Goal: Register for event/course

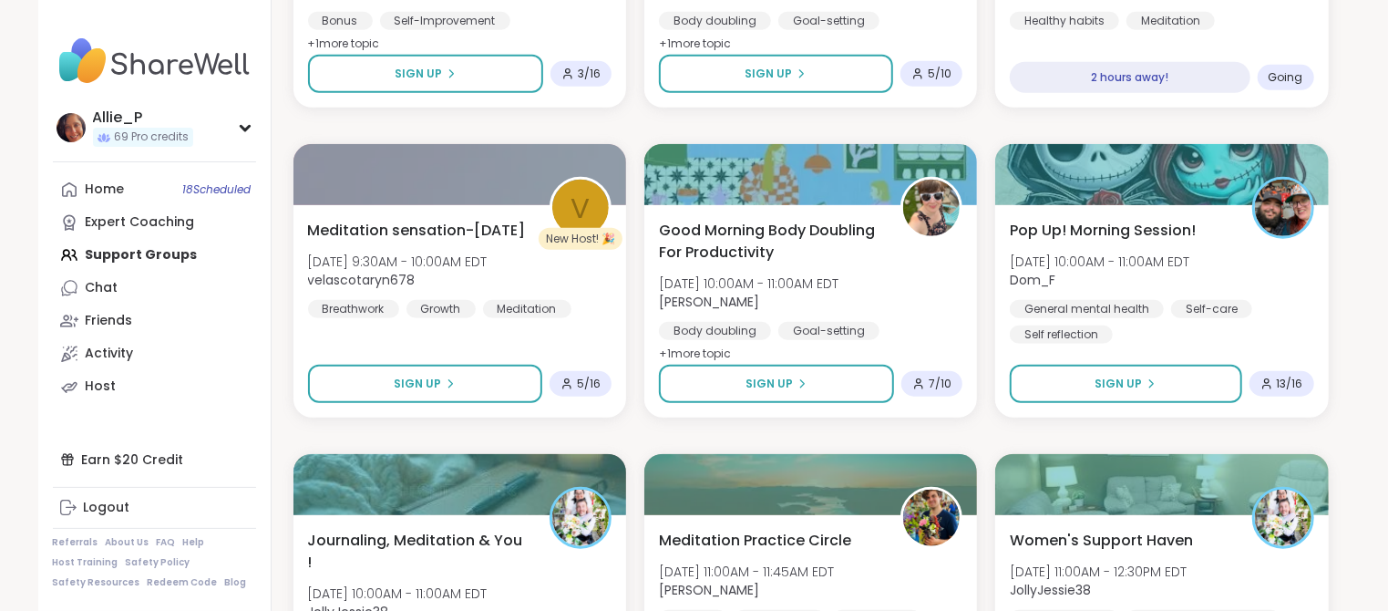
scroll to position [809, 0]
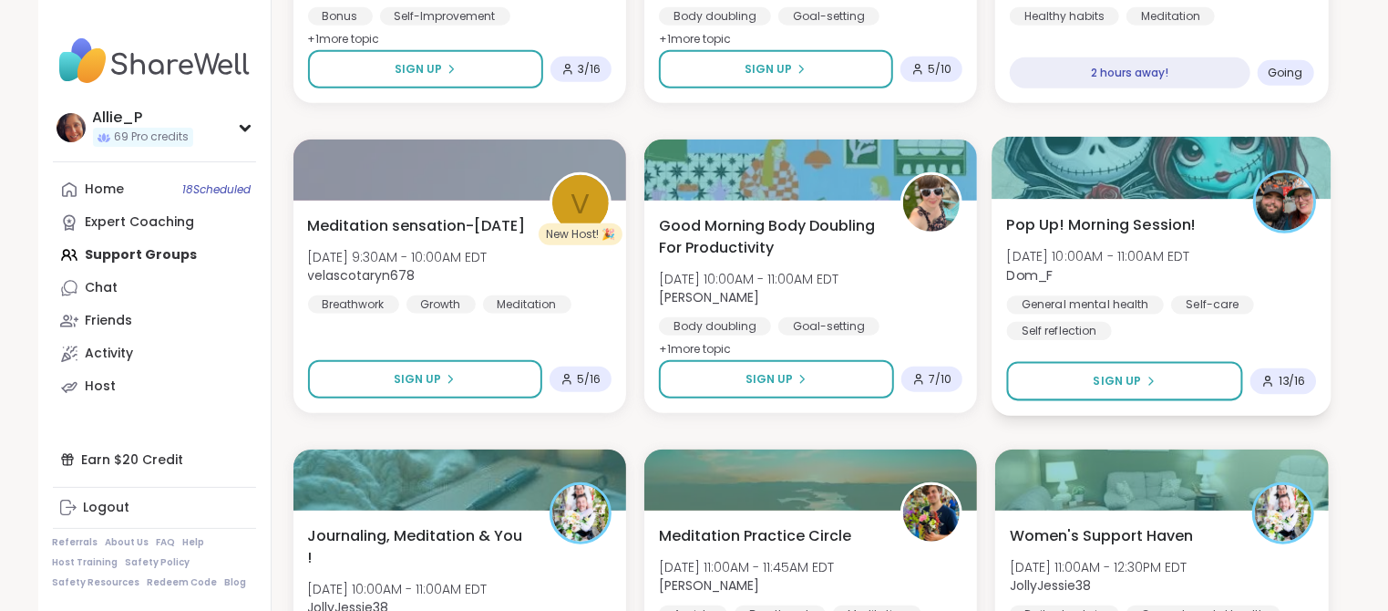
click at [1077, 254] on span "[DATE] 10:00AM - 11:00AM EDT" at bounding box center [1098, 256] width 183 height 18
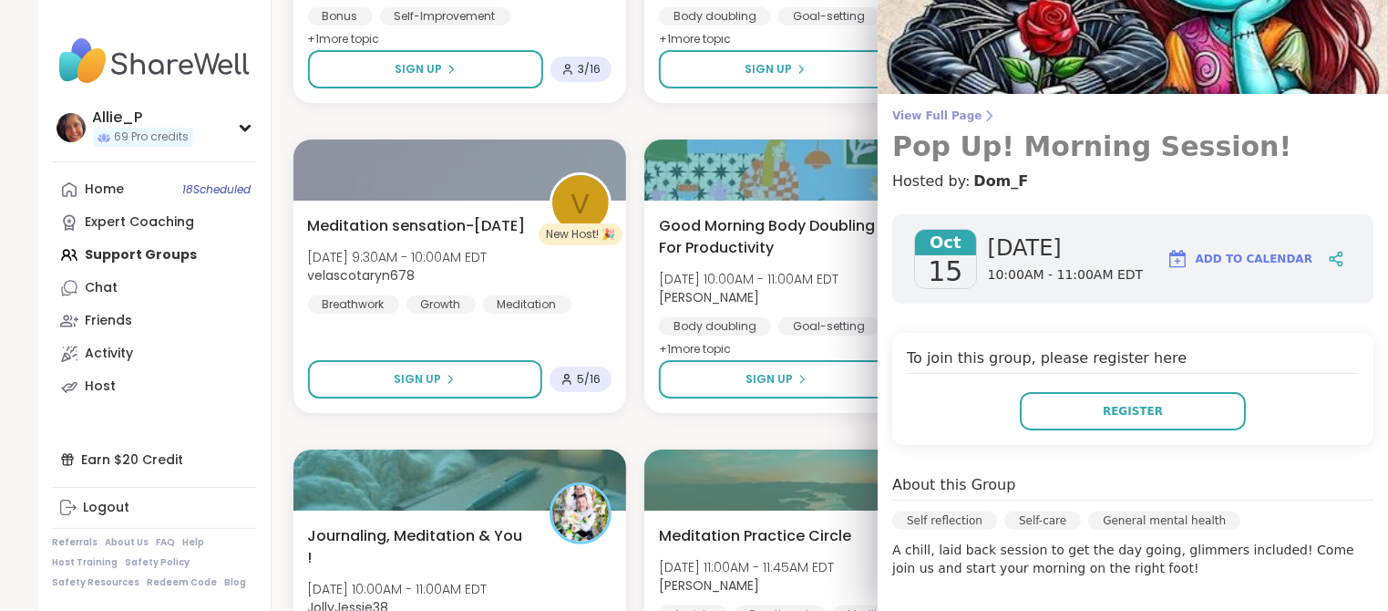
scroll to position [0, 0]
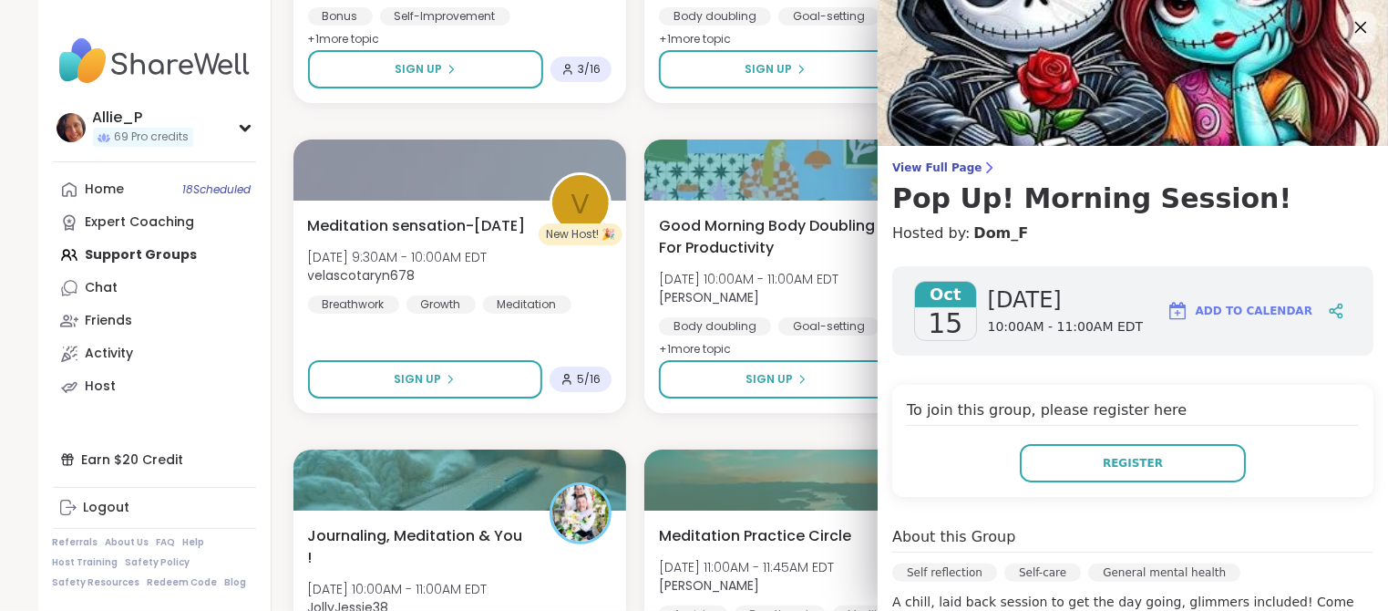
click at [1360, 29] on icon at bounding box center [1361, 28] width 12 height 12
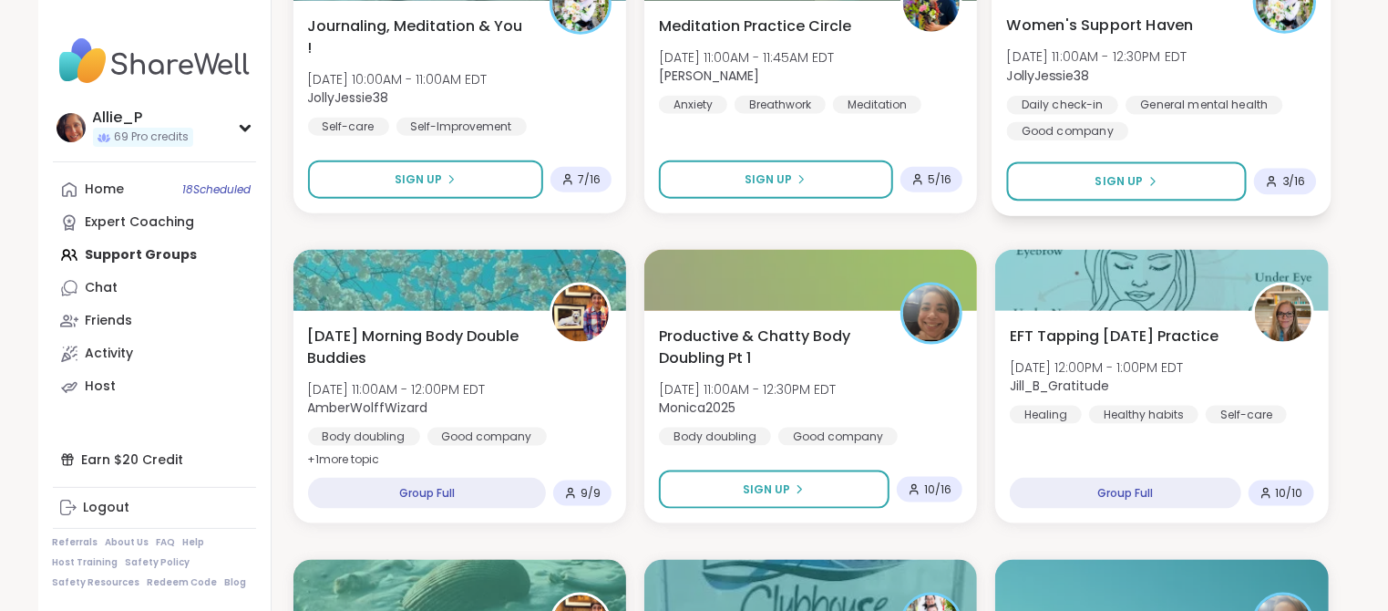
scroll to position [1358, 0]
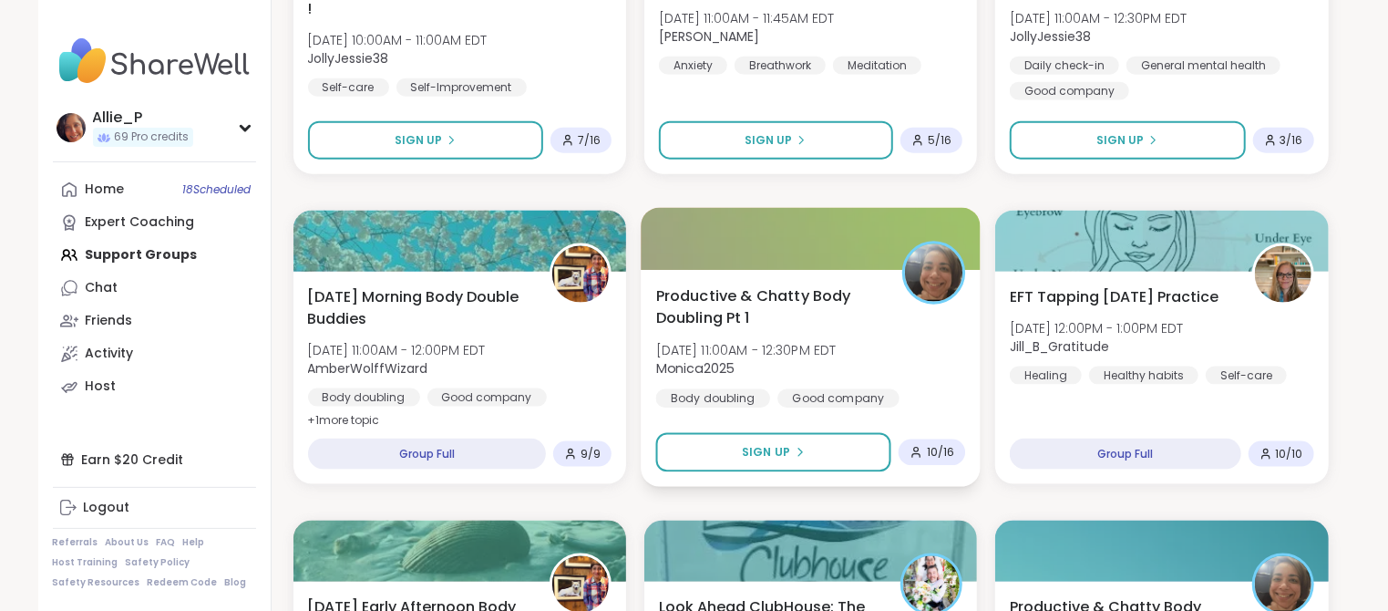
click at [721, 314] on span "Productive & Chatty Body Doubling Pt 1" at bounding box center [768, 306] width 226 height 45
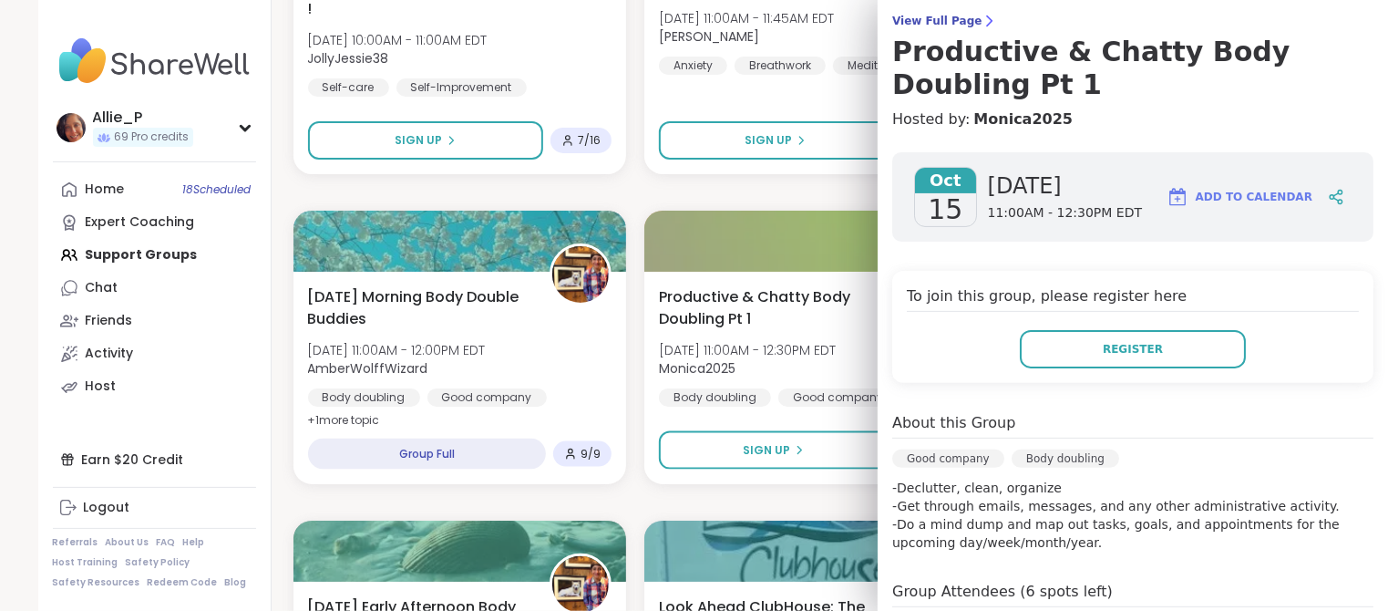
scroll to position [0, 0]
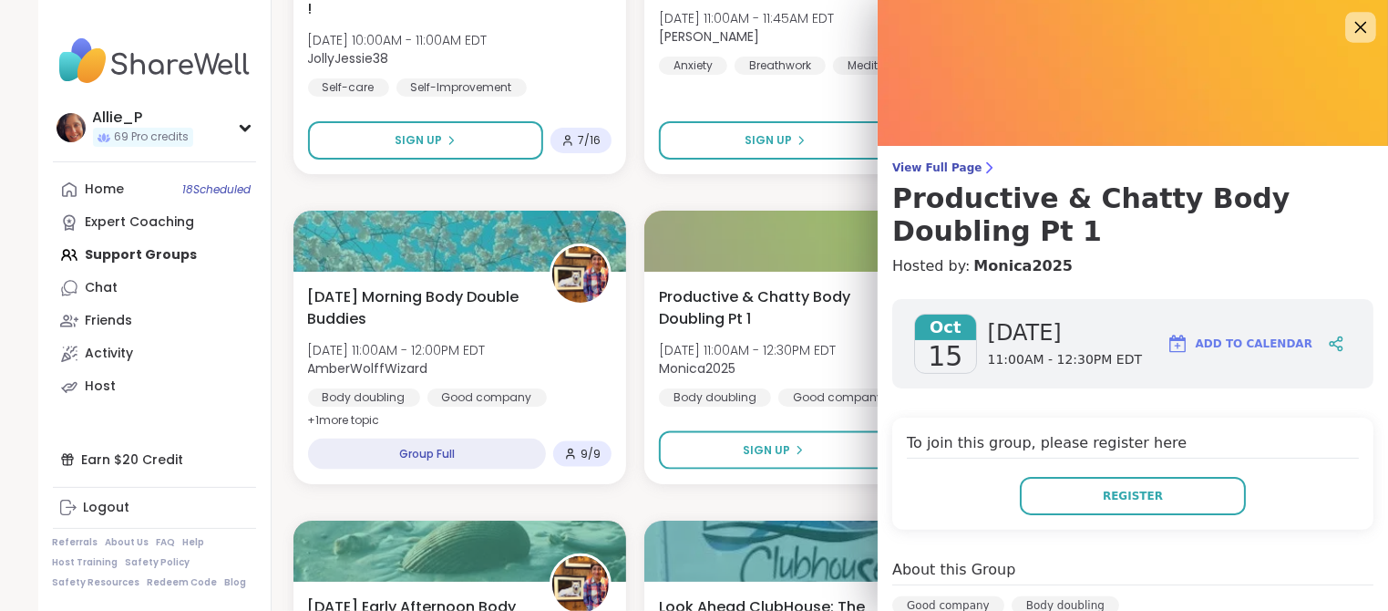
click at [1364, 36] on icon at bounding box center [1360, 26] width 23 height 23
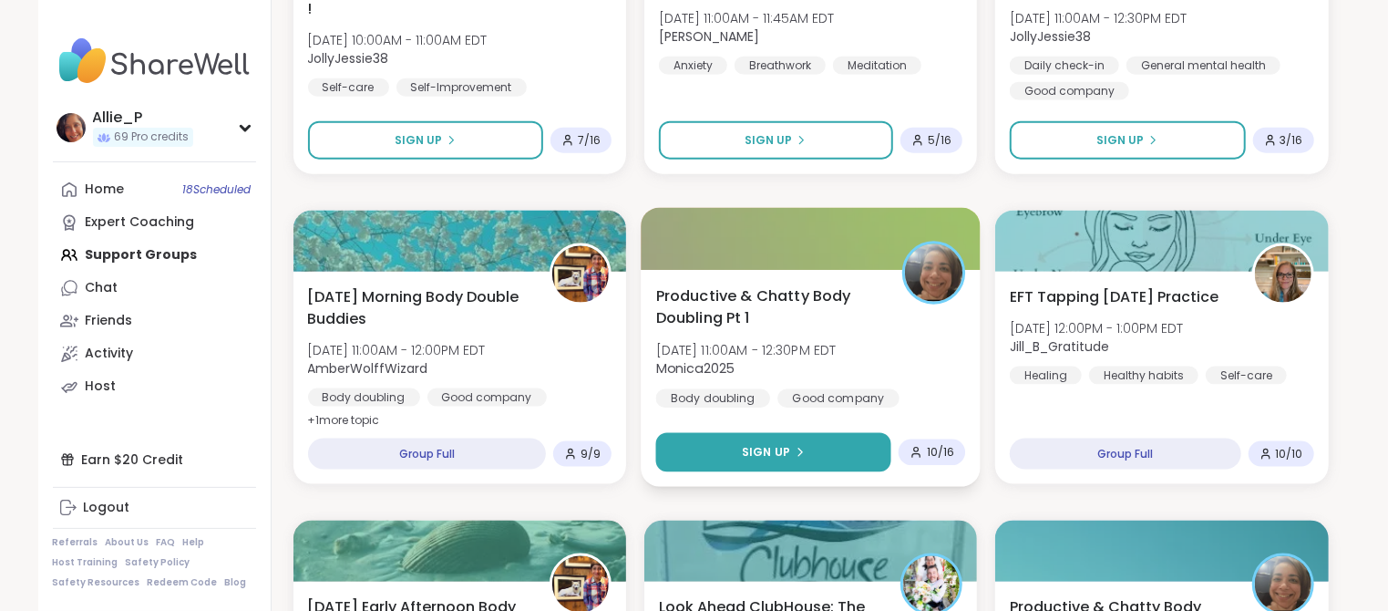
click at [782, 453] on span "Sign Up" at bounding box center [766, 452] width 48 height 16
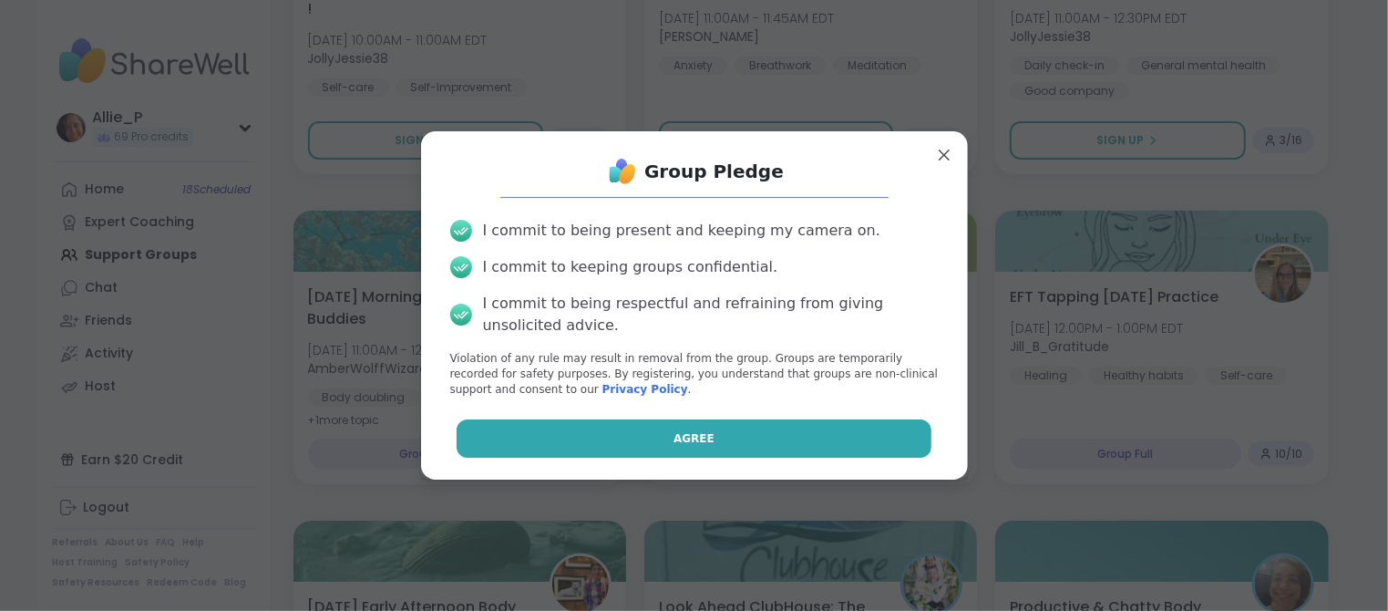
click at [704, 446] on button "Agree" at bounding box center [694, 438] width 475 height 38
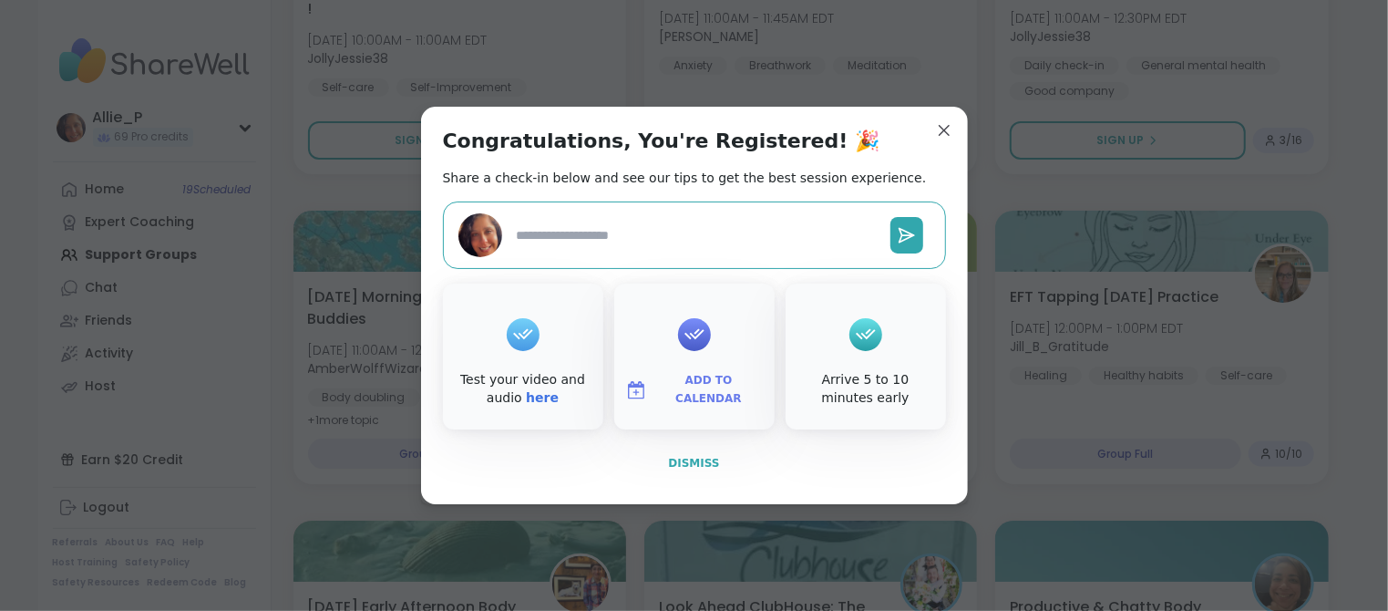
type textarea "*"
click at [707, 464] on span "Dismiss" at bounding box center [693, 463] width 51 height 13
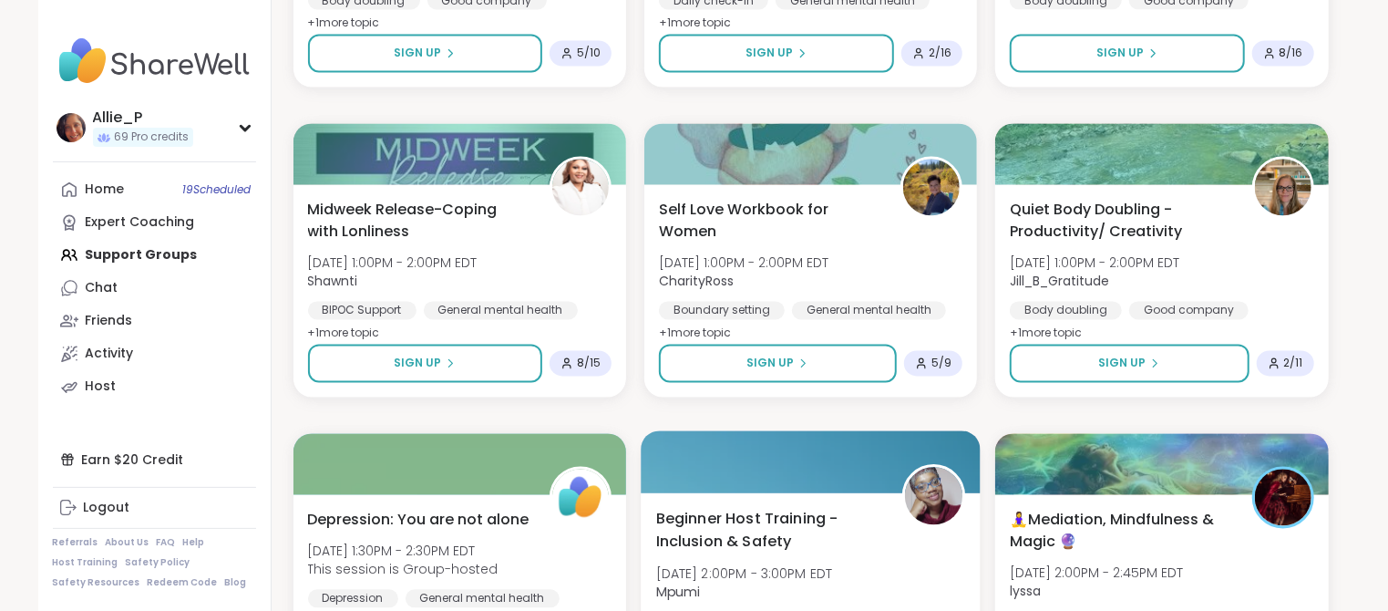
scroll to position [2073, 0]
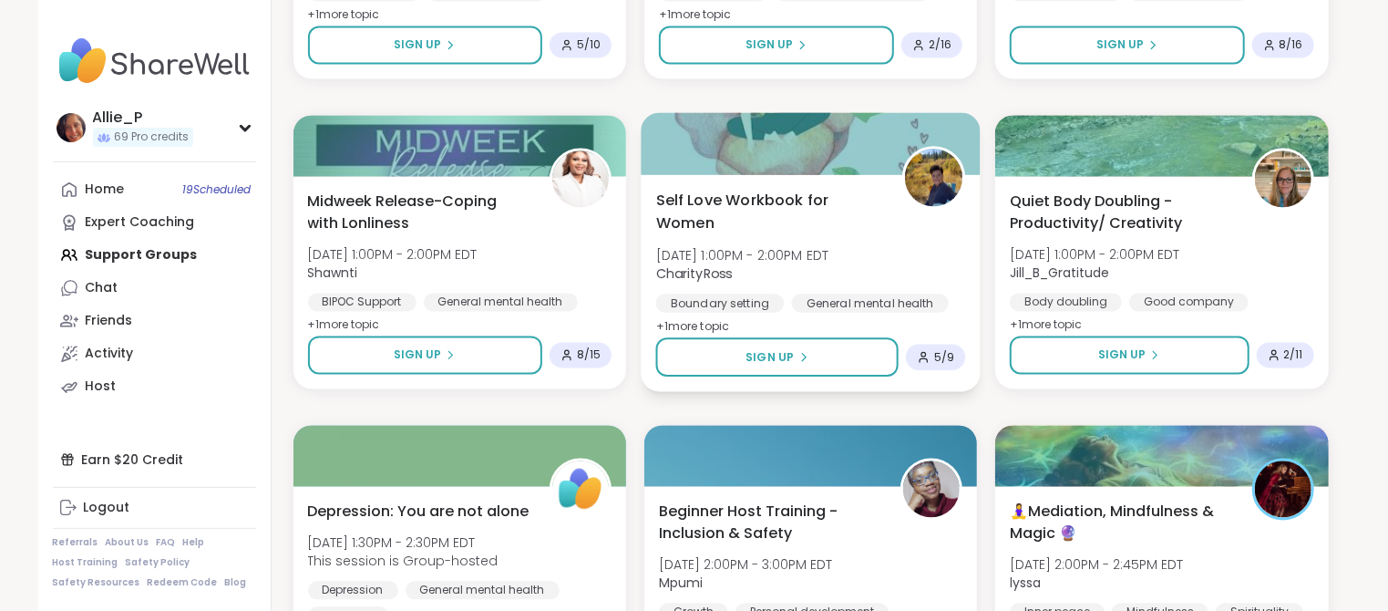
click at [727, 211] on span "Self Love Workbook for Women" at bounding box center [768, 212] width 226 height 45
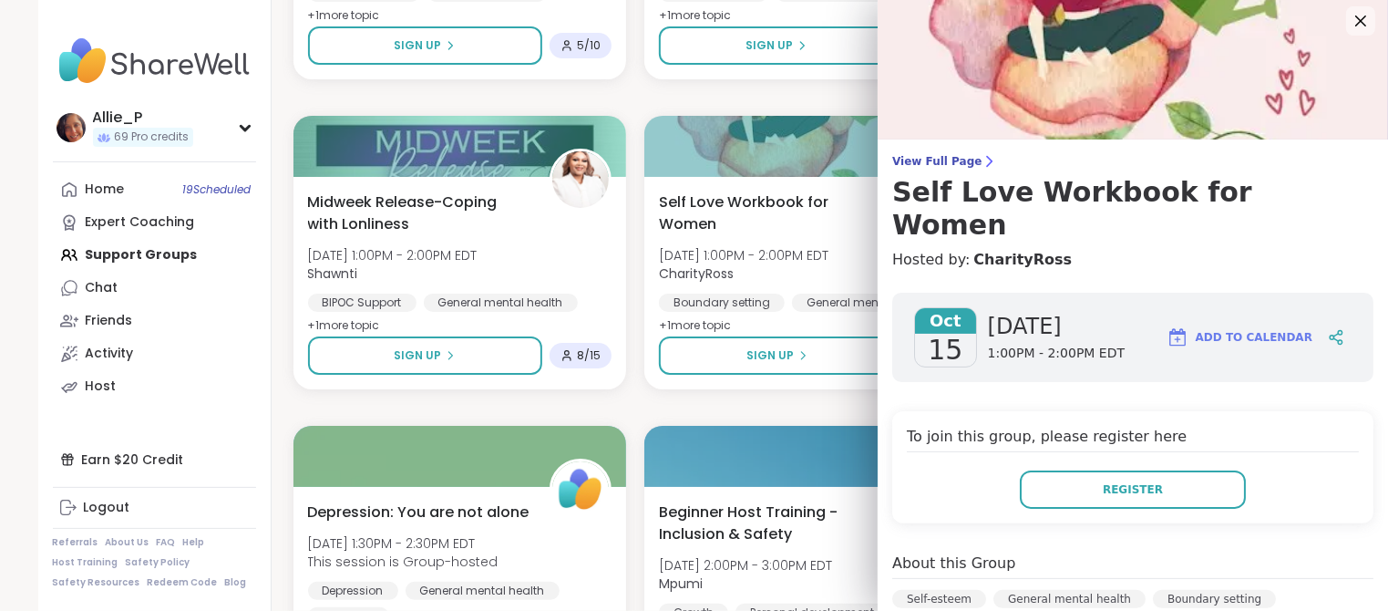
scroll to position [0, 0]
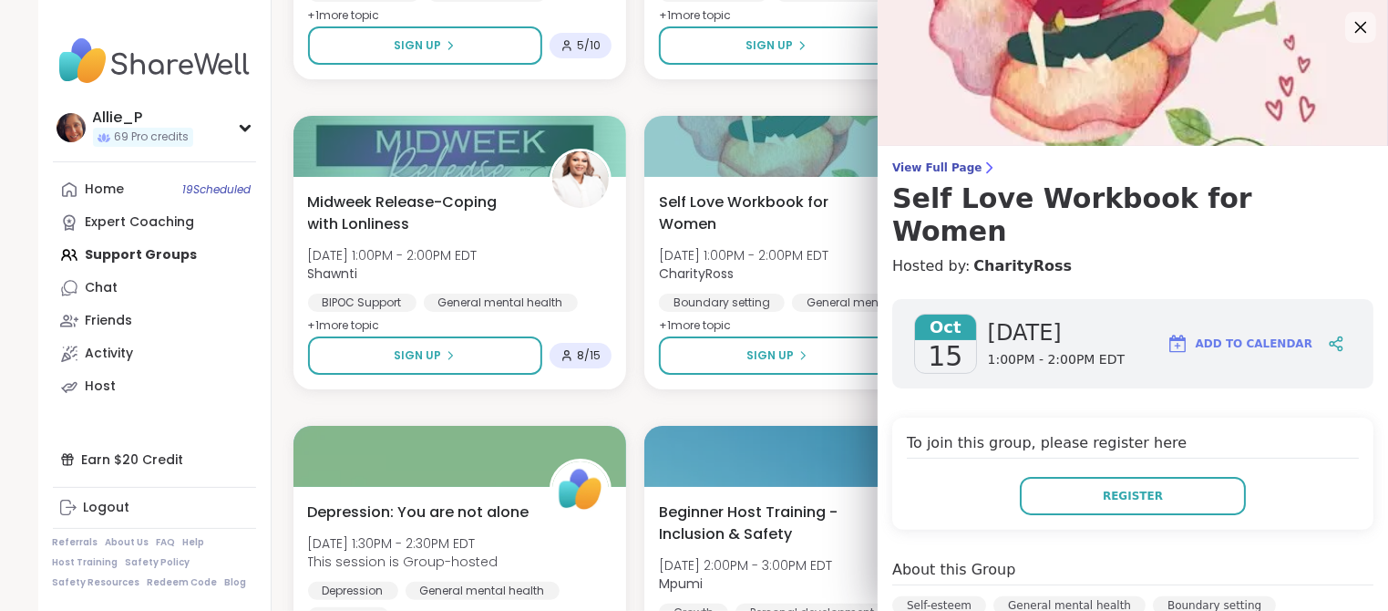
click at [1359, 29] on icon at bounding box center [1361, 28] width 12 height 12
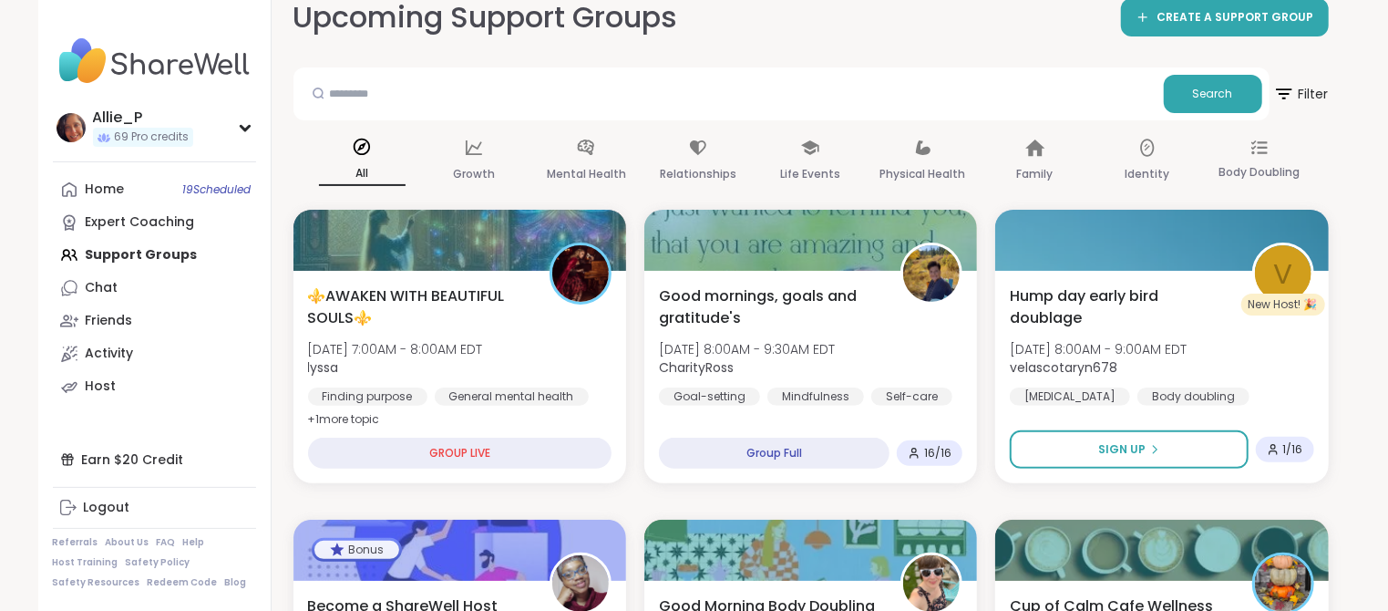
scroll to position [113, 0]
